Goal: Task Accomplishment & Management: Manage account settings

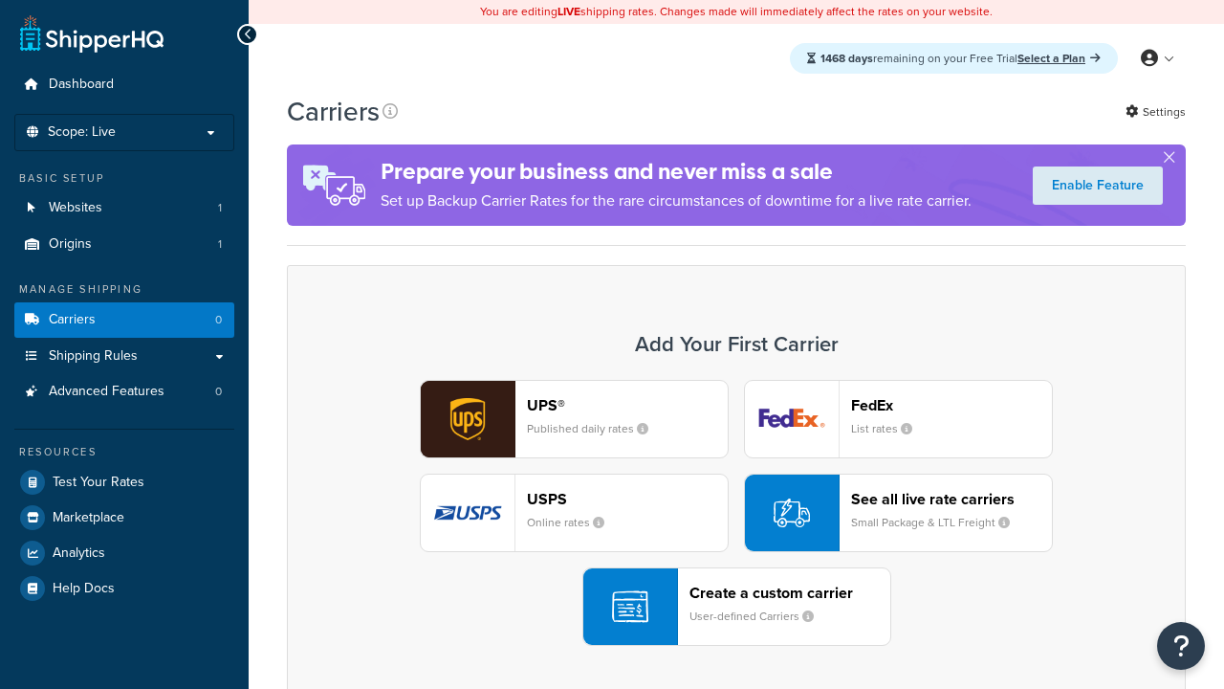
click at [736, 606] on div "Create a custom carrier User-defined Carriers" at bounding box center [789, 606] width 201 height 46
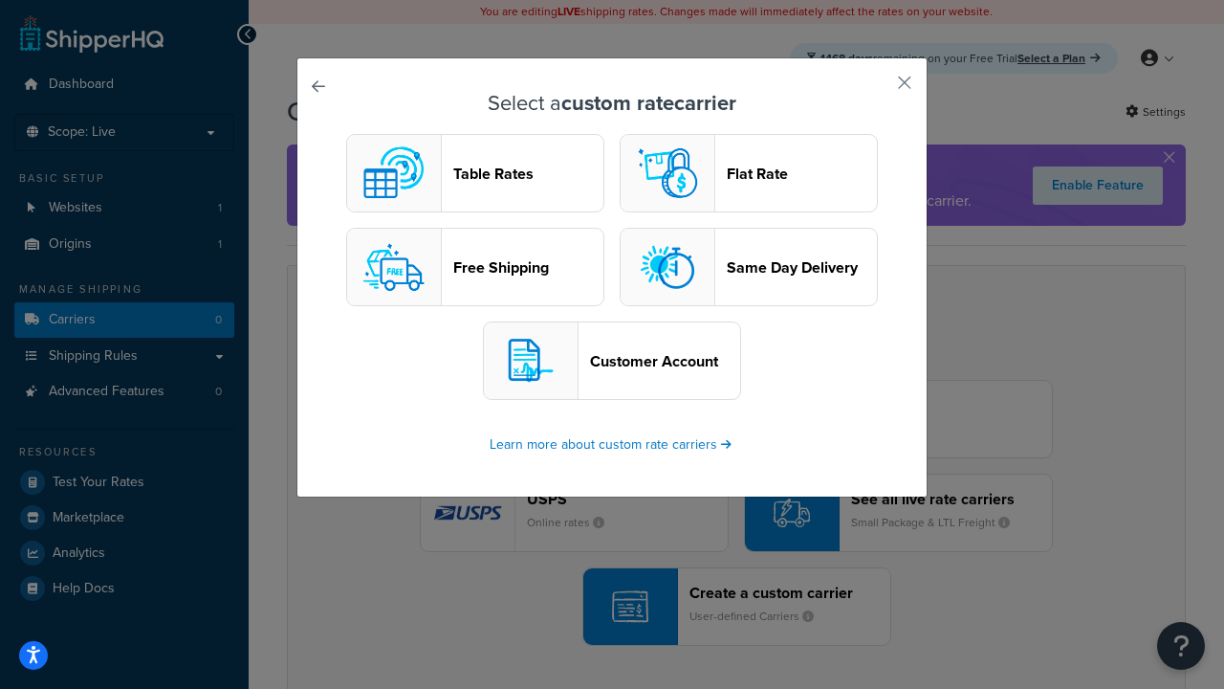
click at [475, 173] on header "Table Rates" at bounding box center [528, 173] width 150 height 18
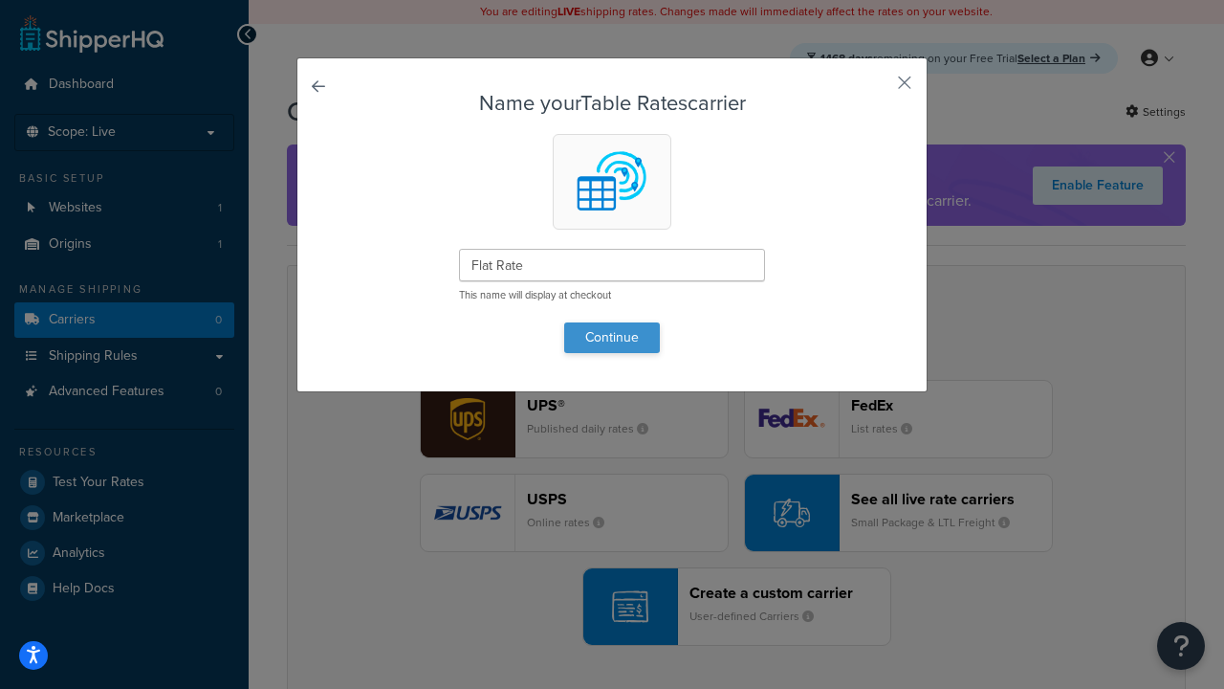
type input "Flat Rate"
click at [612, 337] on button "Continue" at bounding box center [612, 337] width 96 height 31
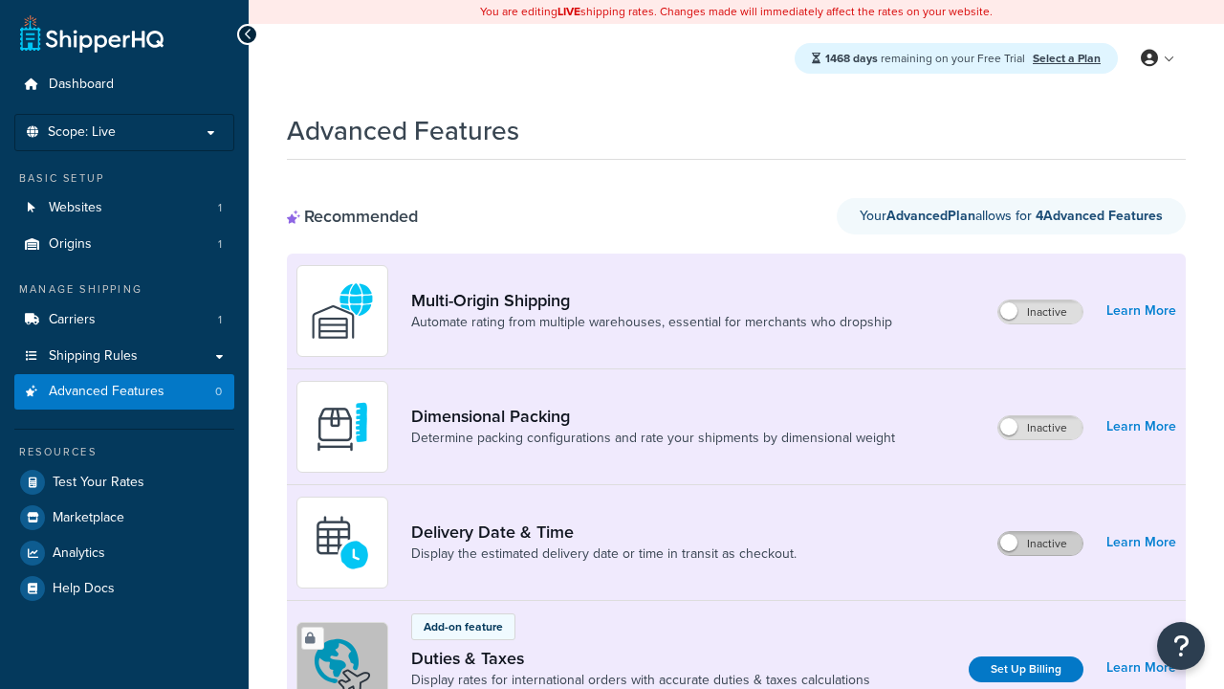
click at [1040, 543] on label "Inactive" at bounding box center [1040, 543] width 84 height 23
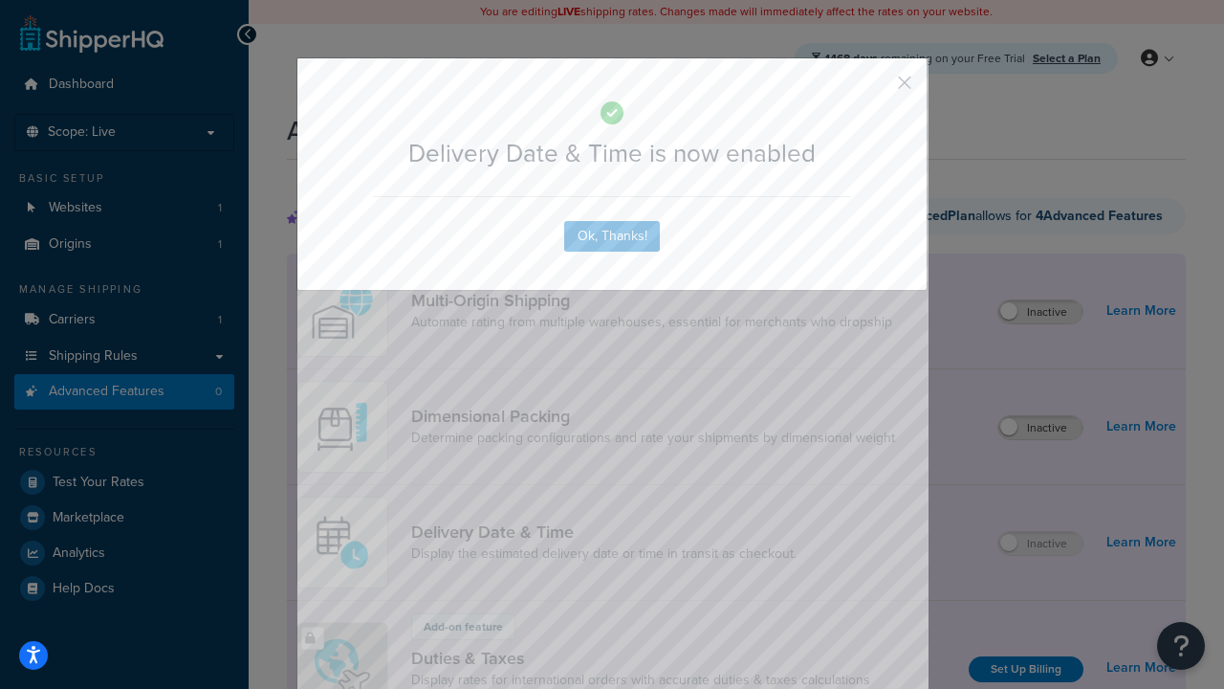
click at [876, 87] on button "button" at bounding box center [876, 89] width 5 height 5
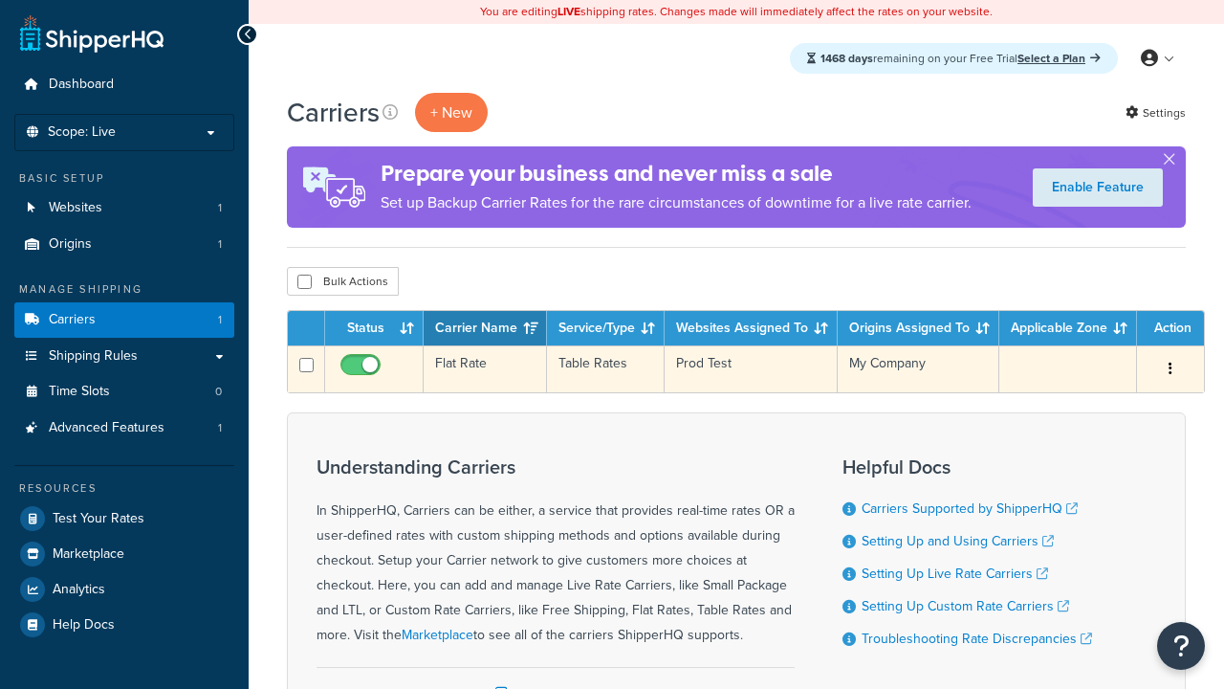
click at [485, 369] on td "Flat Rate" at bounding box center [485, 368] width 123 height 47
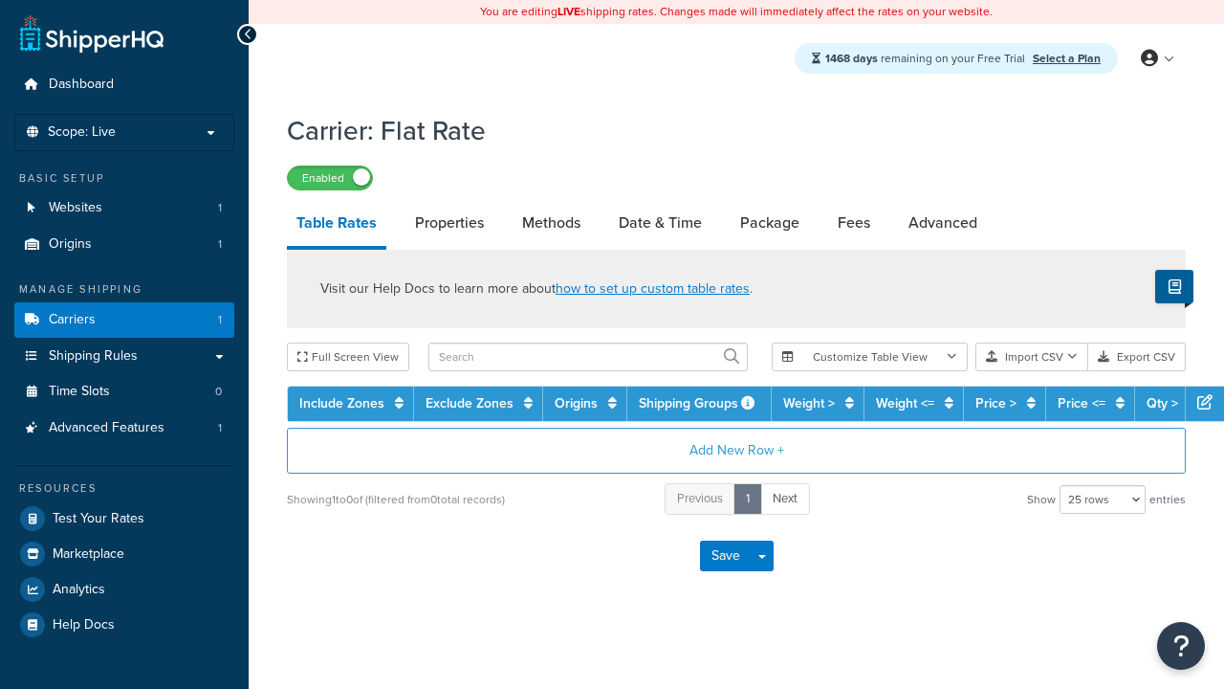
select select "25"
click at [660, 224] on link "Date & Time" at bounding box center [660, 223] width 102 height 46
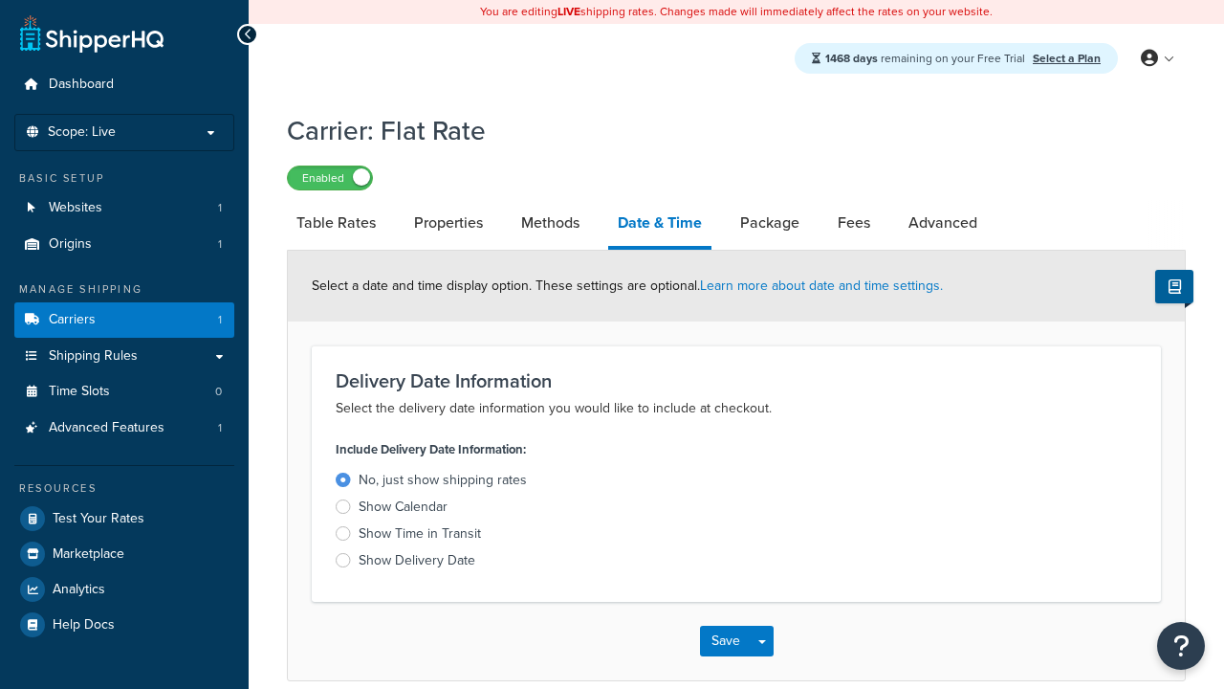
click at [403, 510] on div "Show Calendar" at bounding box center [403, 506] width 89 height 19
click at [0, 0] on input "Show Calendar" at bounding box center [0, 0] width 0 height 0
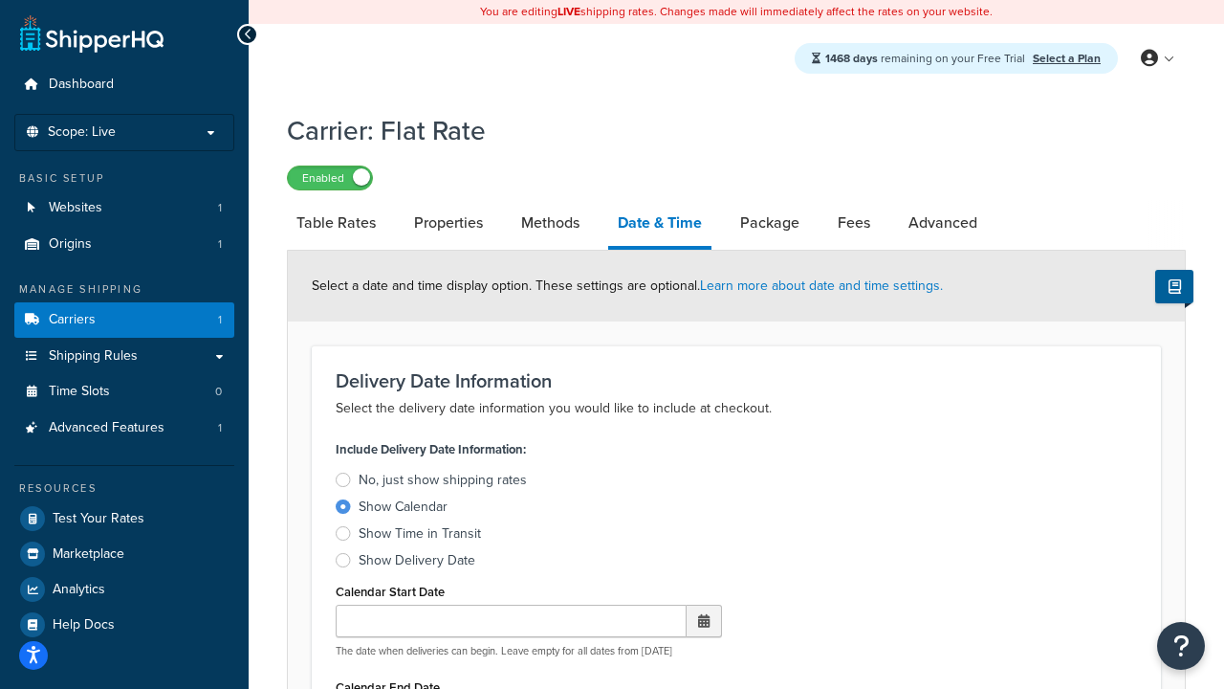
click at [403, 510] on div "Show Calendar" at bounding box center [403, 506] width 89 height 19
click at [0, 0] on input "Show Calendar" at bounding box center [0, 0] width 0 height 0
type input "[DATE]"
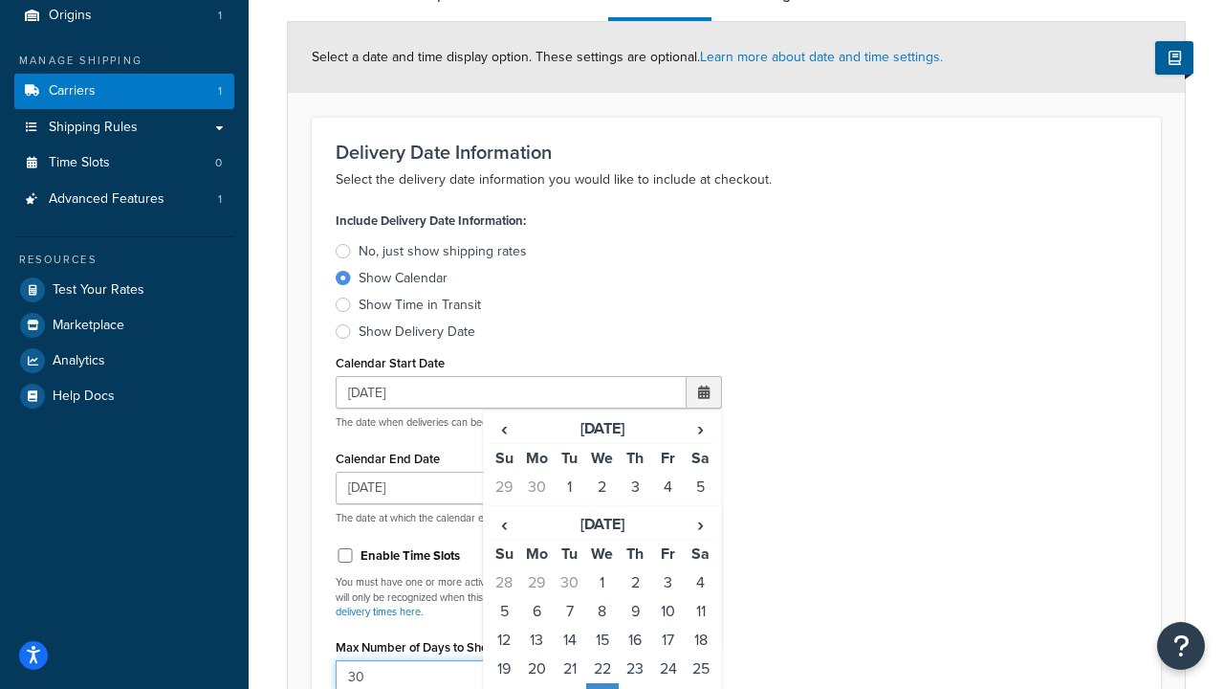
type input "30"
type input "11:00 AM"
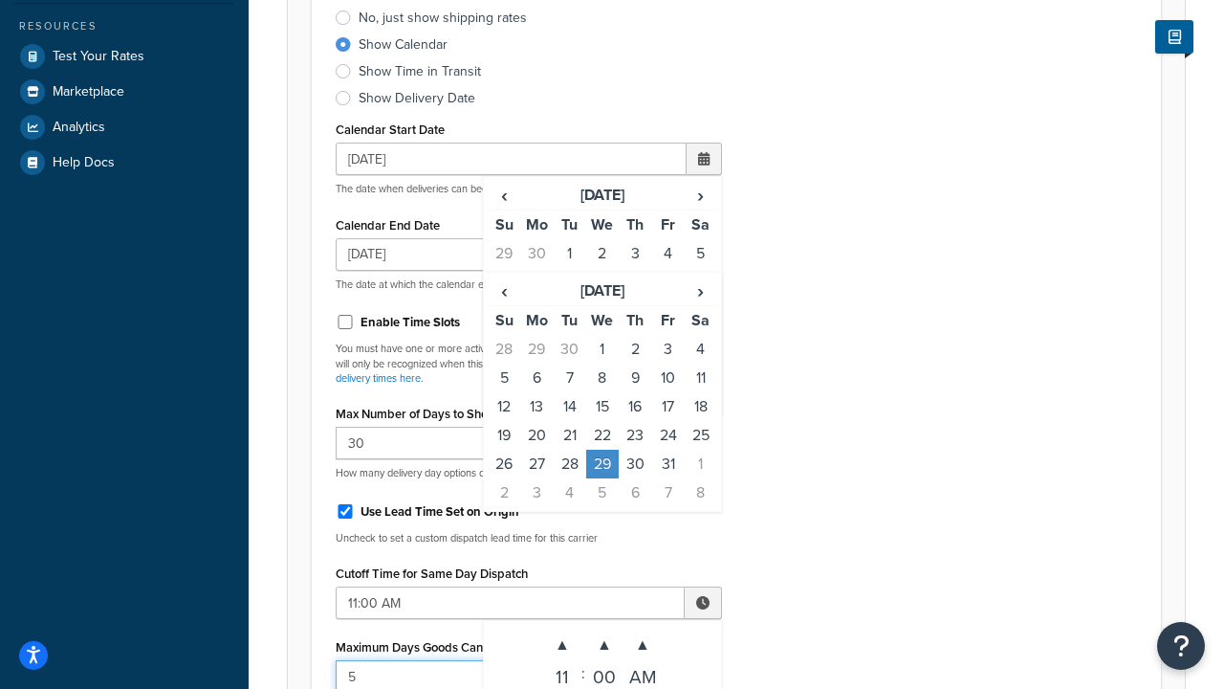
type input "5"
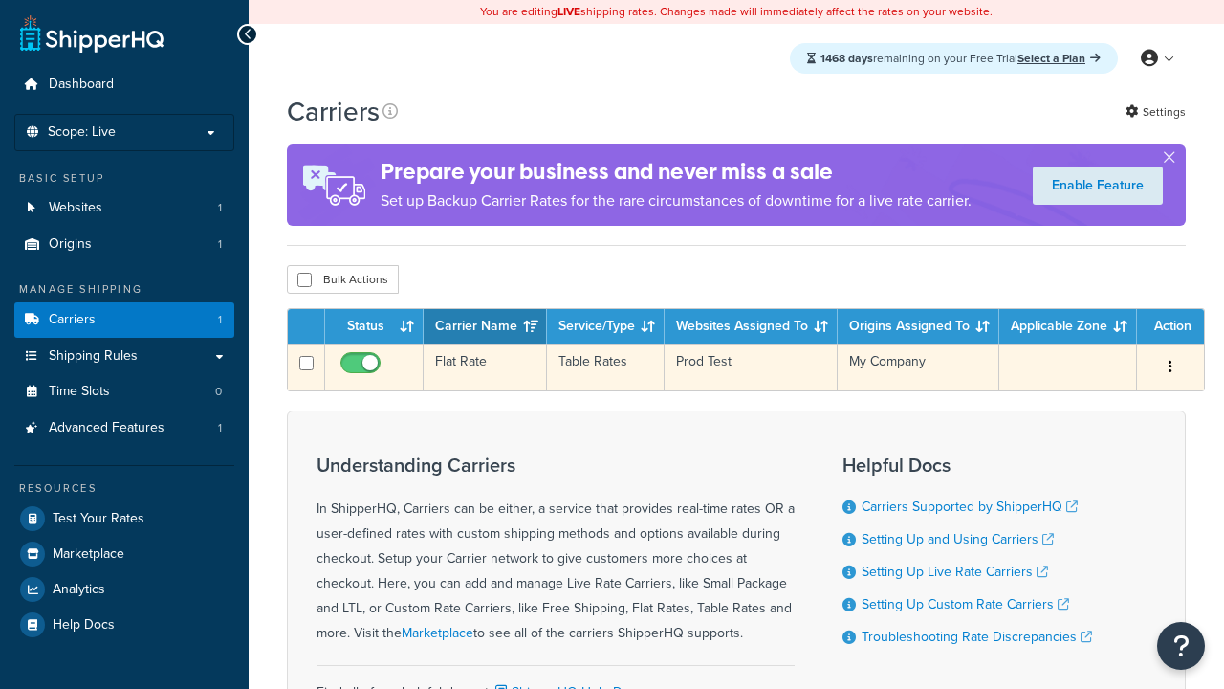
click at [485, 369] on td "Flat Rate" at bounding box center [485, 366] width 123 height 47
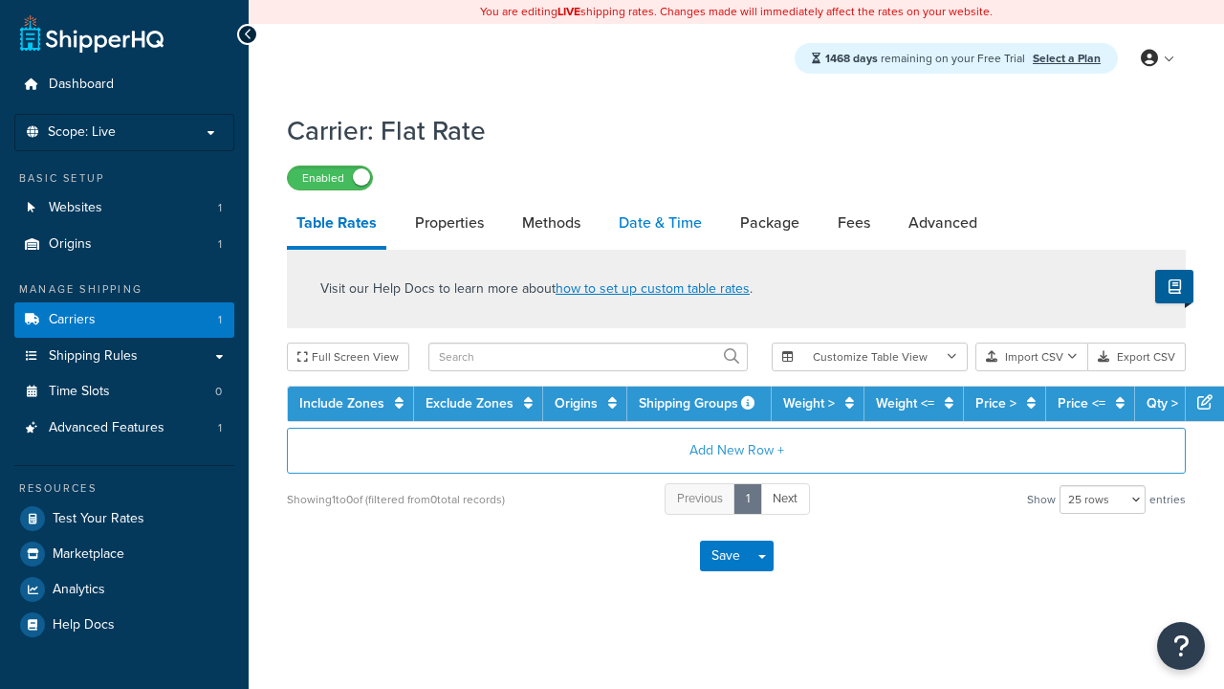
click at [660, 224] on link "Date & Time" at bounding box center [660, 223] width 102 height 46
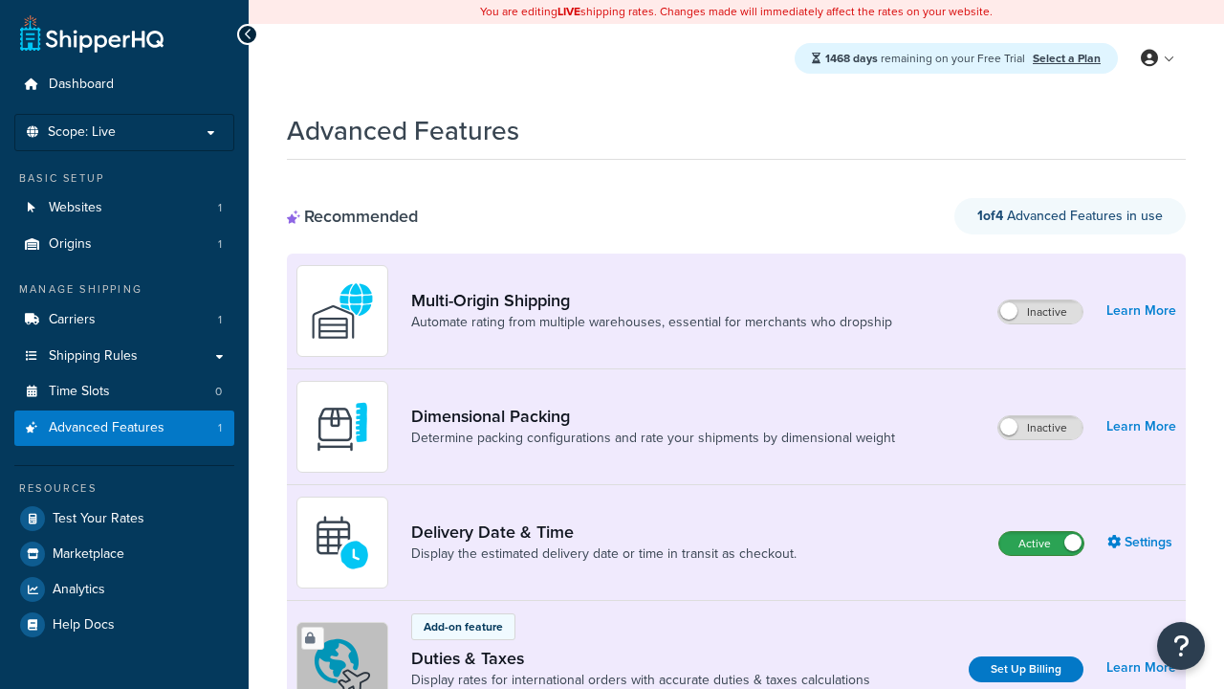
click at [1041, 532] on label "Active" at bounding box center [1041, 543] width 84 height 23
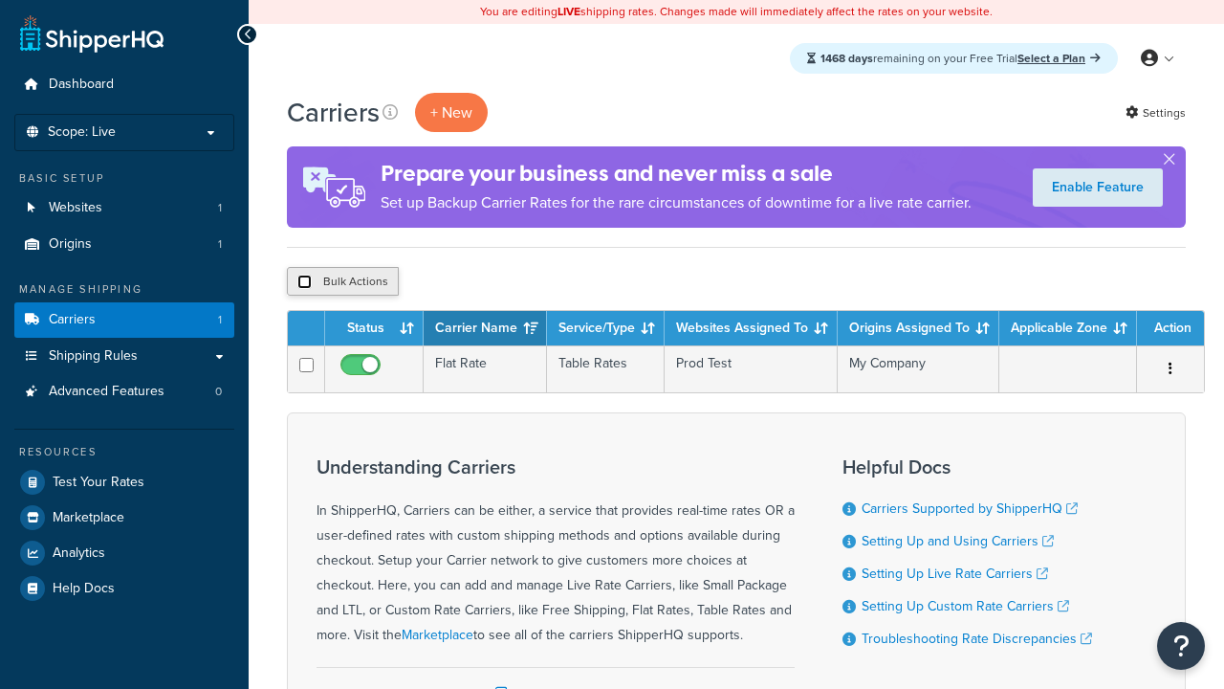
click at [304, 282] on input "checkbox" at bounding box center [304, 281] width 14 height 14
checkbox input "true"
click at [0, 0] on button "Delete" at bounding box center [0, 0] width 0 height 0
